Goal: Information Seeking & Learning: Learn about a topic

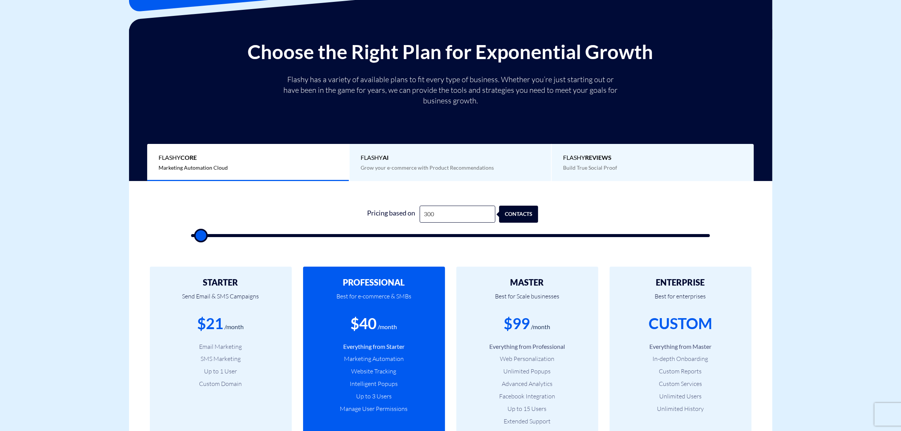
scroll to position [189, 0]
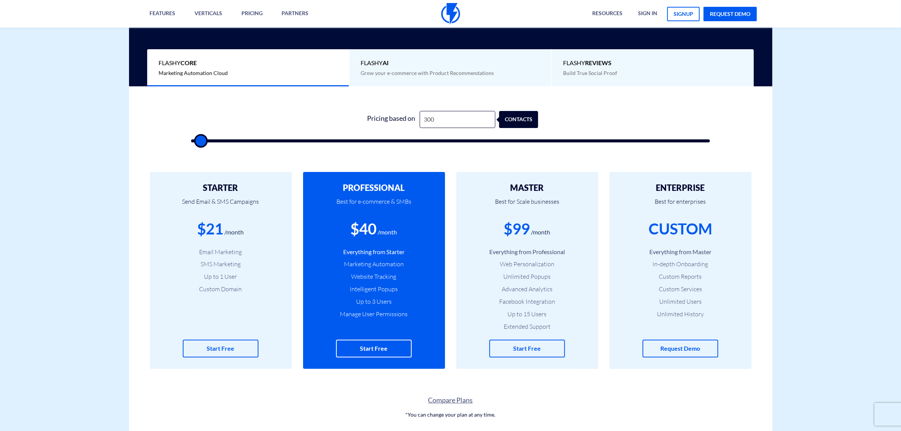
click at [682, 232] on div "CUSTOM" at bounding box center [681, 229] width 64 height 22
click at [677, 285] on li "Custom Services" at bounding box center [680, 289] width 119 height 9
click at [676, 268] on li "In-depth Onboarding" at bounding box center [680, 264] width 119 height 9
click at [659, 265] on li "In-depth Onboarding" at bounding box center [680, 264] width 119 height 9
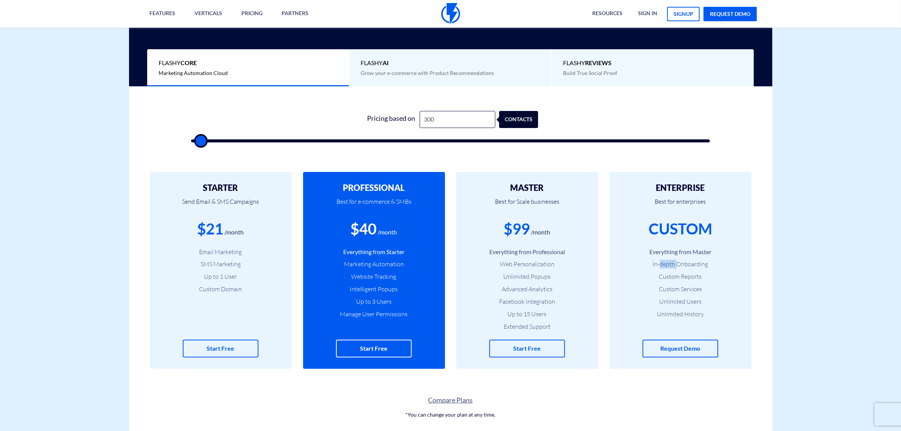
click at [659, 265] on li "In-depth Onboarding" at bounding box center [680, 264] width 119 height 9
click at [670, 268] on li "In-depth Onboarding" at bounding box center [680, 264] width 119 height 9
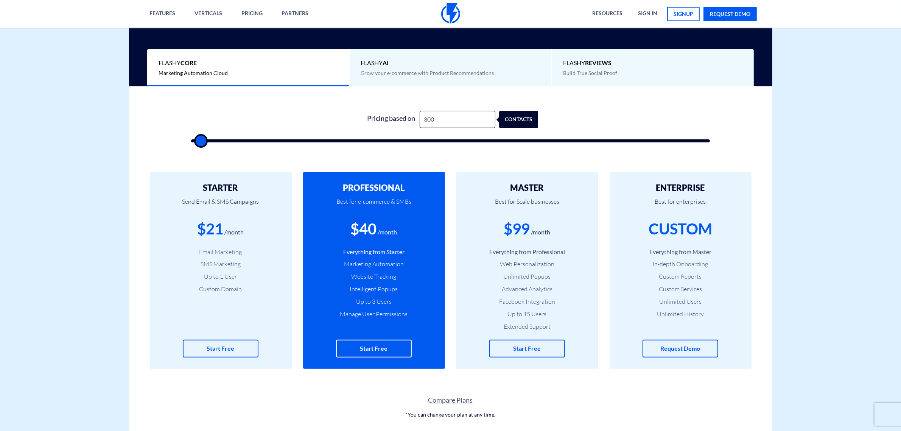
click at [677, 276] on li "Custom Reports" at bounding box center [680, 276] width 119 height 9
click at [679, 286] on li "Custom Services" at bounding box center [680, 289] width 119 height 9
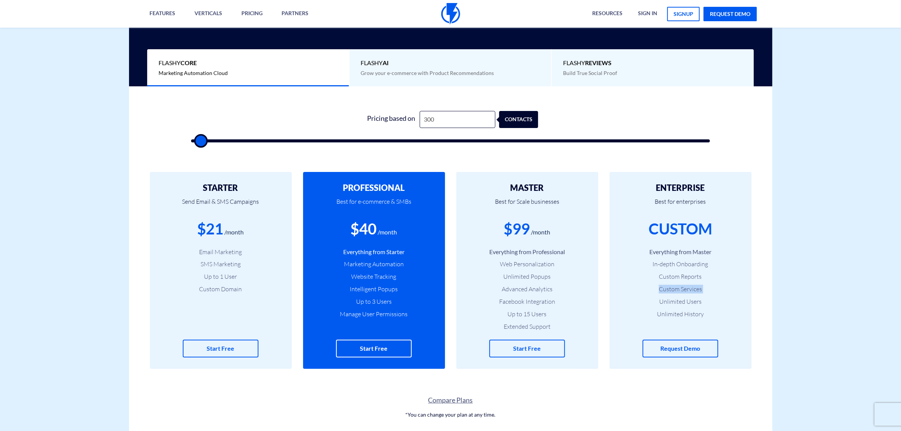
click at [679, 286] on li "Custom Services" at bounding box center [680, 289] width 119 height 9
click at [677, 298] on li "Unlimited Users" at bounding box center [680, 301] width 119 height 9
click at [674, 313] on li "Unlimited History" at bounding box center [680, 314] width 119 height 9
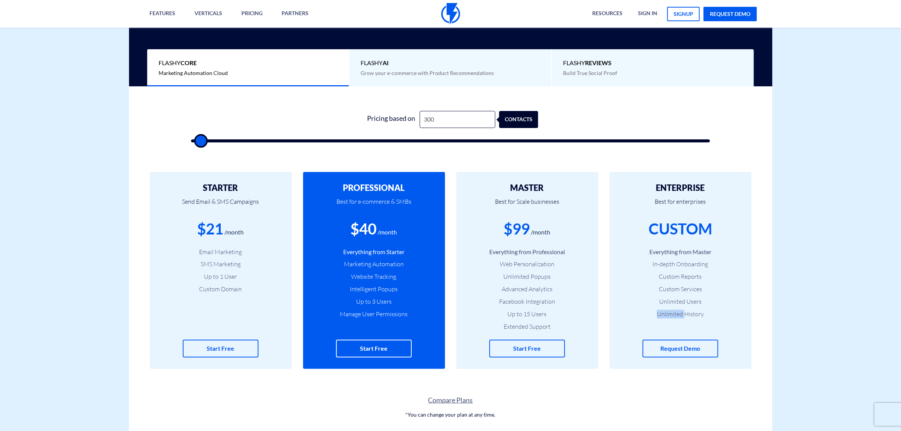
click at [674, 313] on li "Unlimited History" at bounding box center [680, 314] width 119 height 9
click at [674, 312] on li "Unlimited History" at bounding box center [680, 314] width 119 height 9
click at [673, 307] on ul "Everything from Master In-depth Onboarding Custom Reports Custom Services Unlim…" at bounding box center [680, 283] width 119 height 71
click at [673, 305] on li "Unlimited Users" at bounding box center [680, 301] width 119 height 9
click at [673, 303] on li "Unlimited Users" at bounding box center [680, 301] width 119 height 9
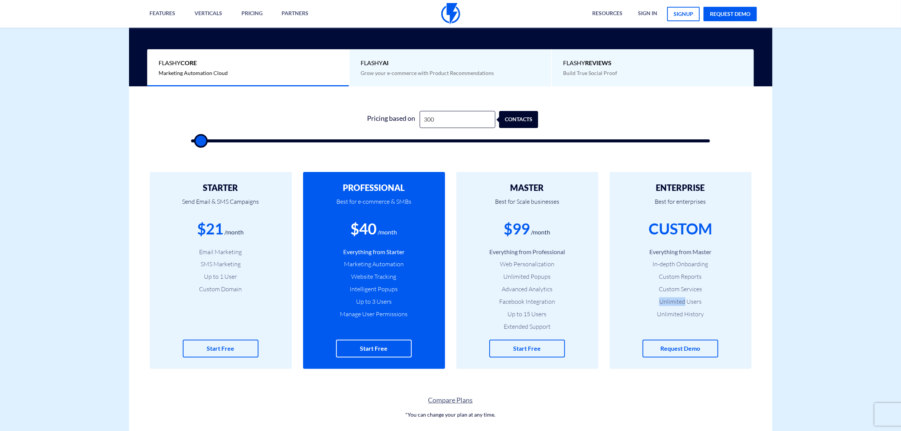
click at [672, 303] on li "Unlimited Users" at bounding box center [680, 301] width 119 height 9
click at [671, 293] on li "Custom Services" at bounding box center [680, 289] width 119 height 9
click at [671, 290] on li "Custom Services" at bounding box center [680, 289] width 119 height 9
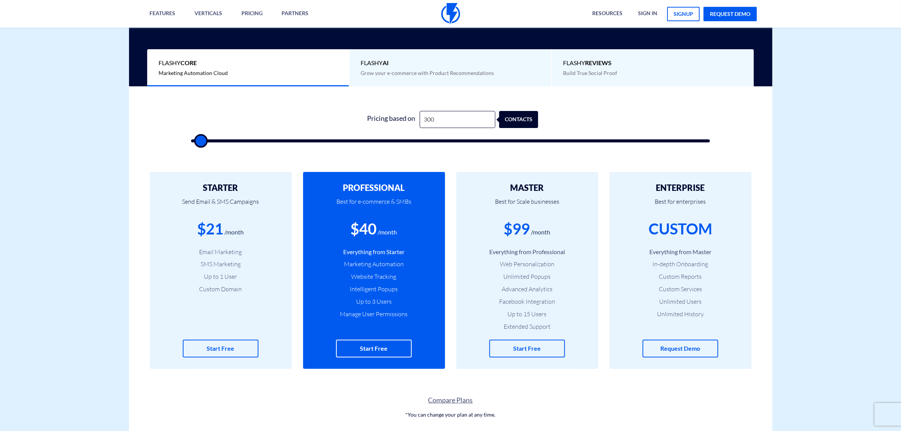
click at [670, 277] on li "Custom Reports" at bounding box center [680, 276] width 119 height 9
click at [669, 277] on li "Custom Reports" at bounding box center [680, 276] width 119 height 9
click at [668, 269] on ul "Everything from Master In-depth Onboarding Custom Reports Custom Services Unlim…" at bounding box center [680, 283] width 119 height 71
click at [667, 266] on li "In-depth Onboarding" at bounding box center [680, 264] width 119 height 9
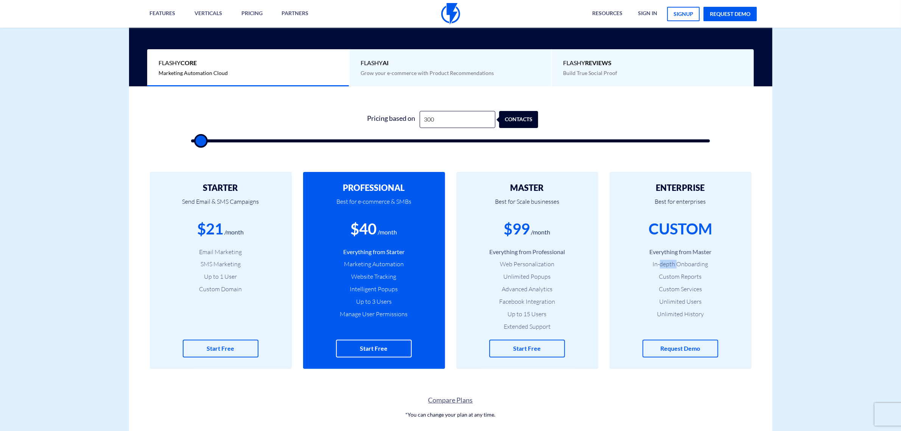
click at [667, 266] on li "In-depth Onboarding" at bounding box center [680, 264] width 119 height 9
click at [662, 248] on li "Everything from Master" at bounding box center [680, 252] width 119 height 9
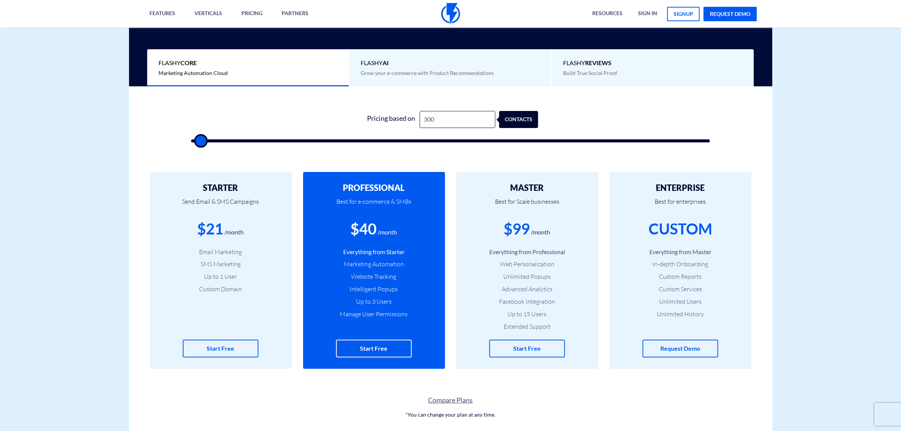
click at [663, 238] on div "CUSTOM" at bounding box center [681, 229] width 64 height 22
click at [663, 235] on div "CUSTOM" at bounding box center [681, 229] width 64 height 22
click at [663, 207] on p "Best for enterprises" at bounding box center [680, 205] width 119 height 26
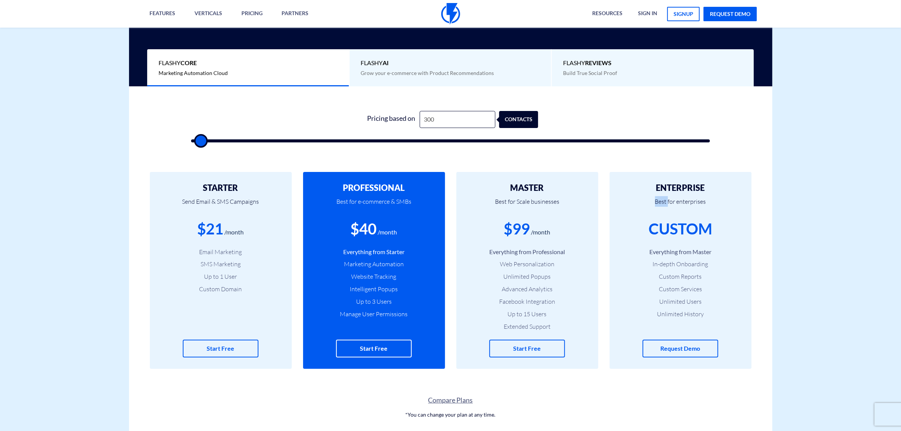
click at [665, 202] on p "Best for enterprises" at bounding box center [680, 205] width 119 height 26
click at [668, 191] on h2 "ENTERPRISE" at bounding box center [680, 187] width 119 height 9
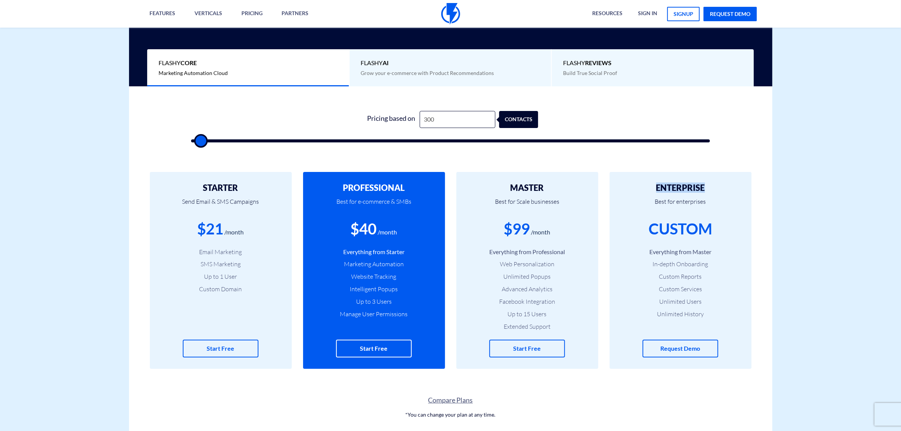
click at [668, 191] on h2 "ENTERPRISE" at bounding box center [680, 187] width 119 height 9
click at [667, 206] on p "Best for enterprises" at bounding box center [680, 205] width 119 height 26
click at [667, 202] on p "Best for enterprises" at bounding box center [680, 205] width 119 height 26
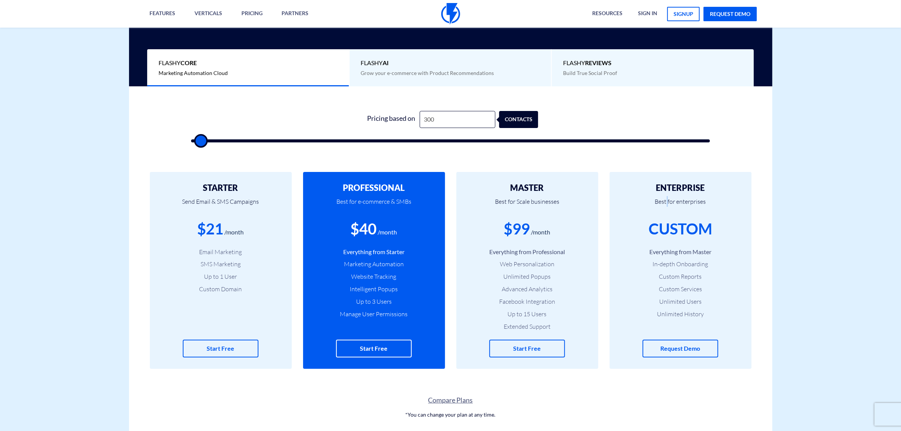
click at [667, 202] on p "Best for enterprises" at bounding box center [680, 205] width 119 height 26
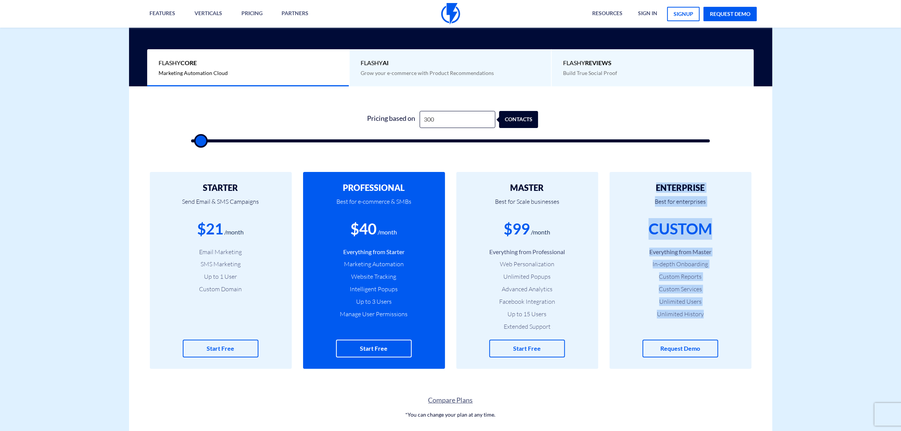
drag, startPoint x: 710, startPoint y: 316, endPoint x: 654, endPoint y: 184, distance: 143.5
click at [654, 184] on div "ENTERPRISE Best for enterprises CUSTOM Everything from Master In-depth Onboardi…" at bounding box center [681, 270] width 142 height 197
click at [654, 184] on h2 "ENTERPRISE" at bounding box center [680, 187] width 119 height 9
drag, startPoint x: 653, startPoint y: 184, endPoint x: 722, endPoint y: 313, distance: 146.1
click at [727, 322] on div "ENTERPRISE Best for enterprises CUSTOM Everything from Master In-depth Onboardi…" at bounding box center [681, 270] width 142 height 197
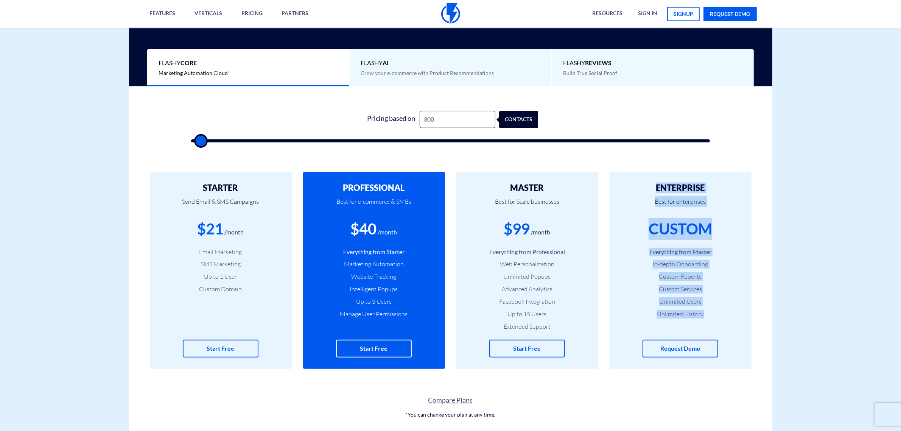
click at [720, 305] on li "Unlimited Users" at bounding box center [680, 301] width 119 height 9
click at [689, 311] on li "Unlimited History" at bounding box center [680, 314] width 119 height 9
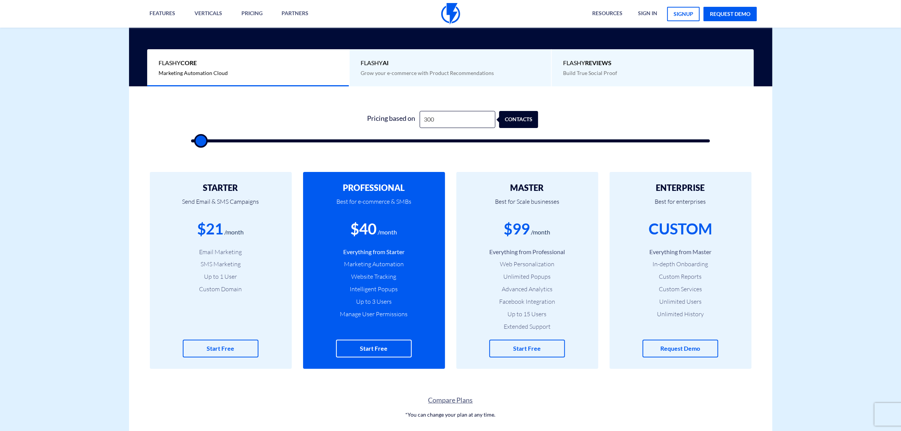
click at [686, 301] on li "Unlimited Users" at bounding box center [680, 301] width 119 height 9
